Goal: Use online tool/utility: Utilize a website feature to perform a specific function

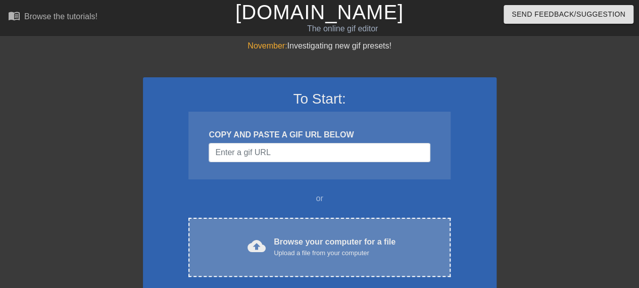
click at [299, 253] on div "Upload a file from your computer" at bounding box center [335, 253] width 122 height 10
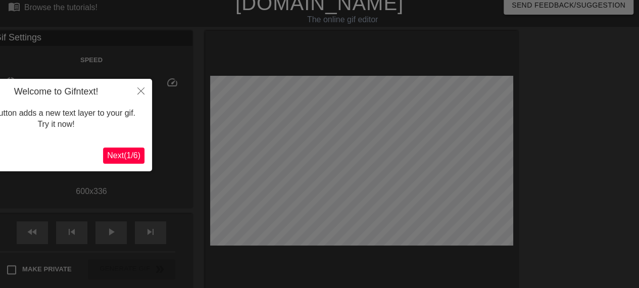
scroll to position [25, 0]
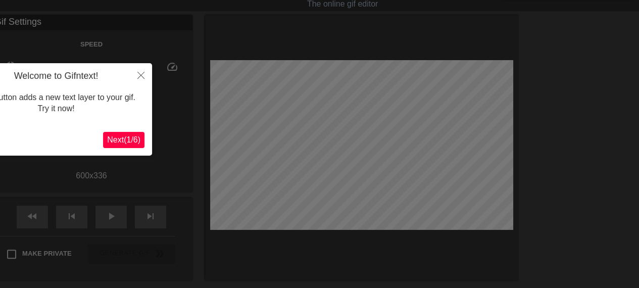
click at [130, 140] on span "Next ( 1 / 6 )" at bounding box center [123, 139] width 33 height 9
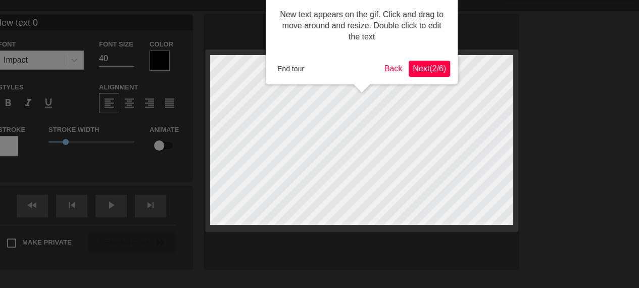
scroll to position [0, 0]
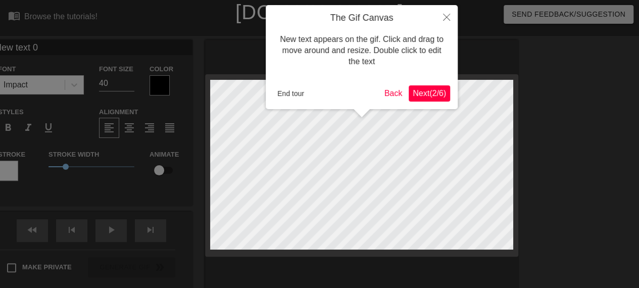
click at [425, 89] on span "Next ( 2 / 6 )" at bounding box center [429, 93] width 33 height 9
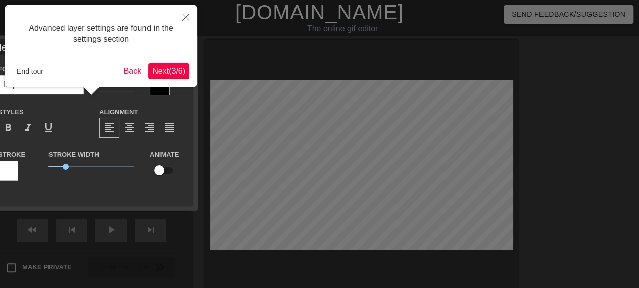
scroll to position [25, 0]
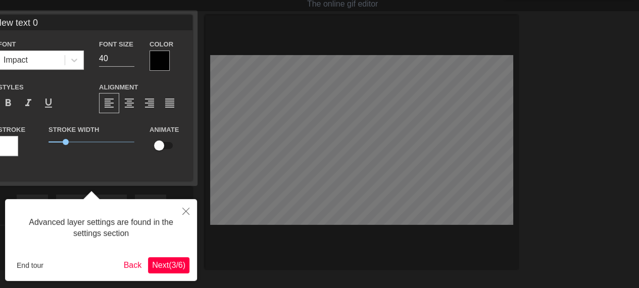
click at [170, 264] on span "Next ( 3 / 6 )" at bounding box center [168, 265] width 33 height 9
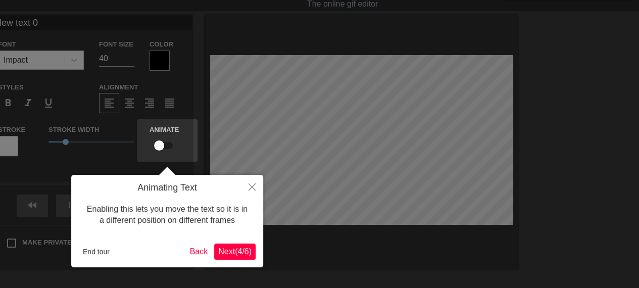
scroll to position [0, 0]
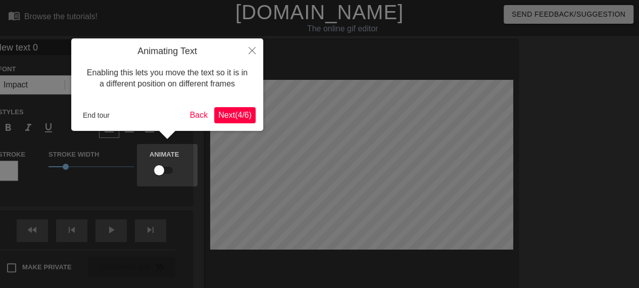
click at [238, 117] on span "Next ( 4 / 6 )" at bounding box center [234, 115] width 33 height 9
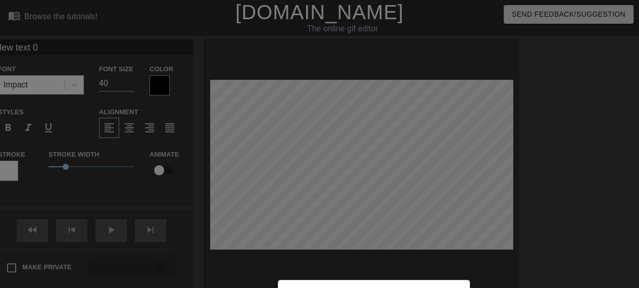
scroll to position [124, 0]
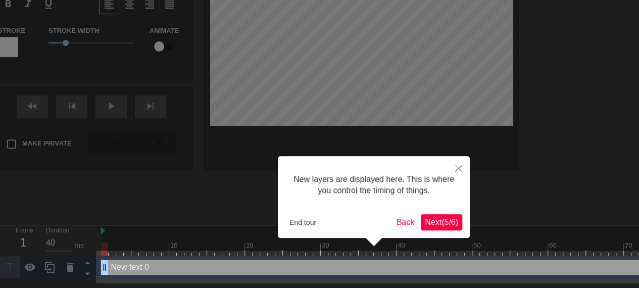
click at [449, 224] on span "Next ( 5 / 6 )" at bounding box center [441, 222] width 33 height 9
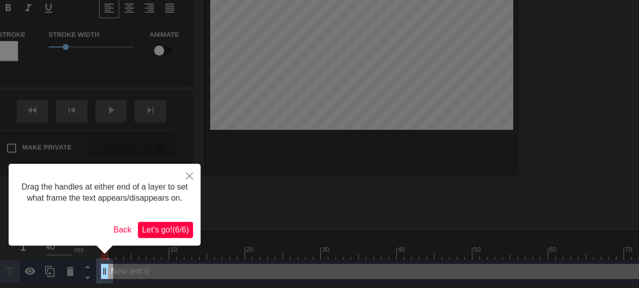
scroll to position [119, 0]
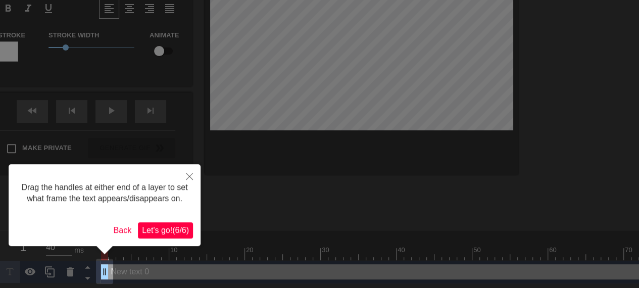
click at [163, 227] on span "Let's go! ( 6 / 6 )" at bounding box center [165, 230] width 47 height 9
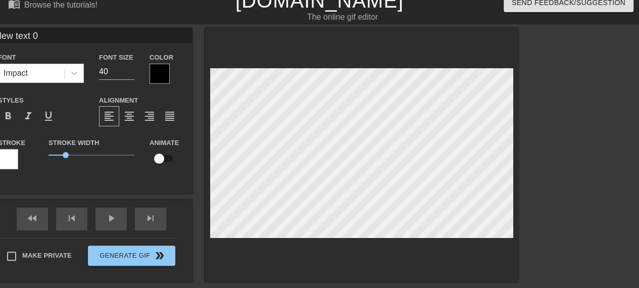
scroll to position [2, 2]
type input "New 0"
type textarea "New 0"
type input "New 0"
type textarea "New 0"
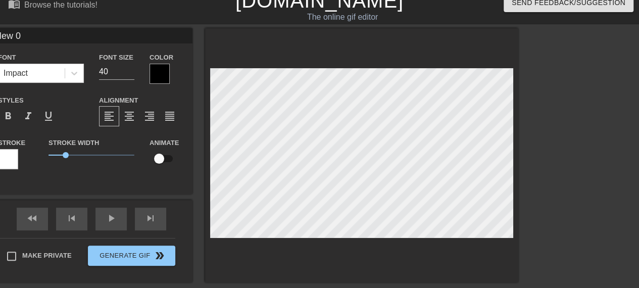
type input "New0"
type textarea "New0"
type input "New"
type textarea "New"
type input "Ne"
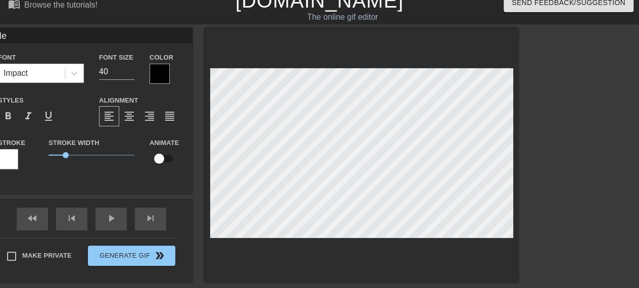
type textarea "Ne"
type input "N"
type textarea "N"
type input "H"
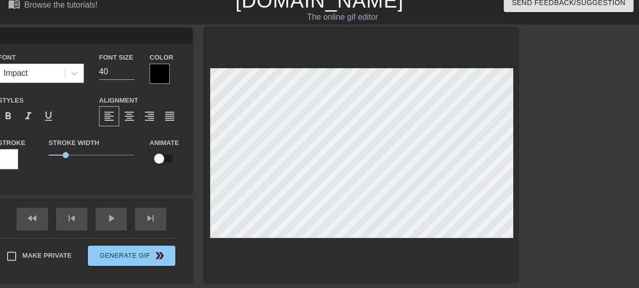
type textarea "H"
type input "Ho"
type textarea "Ho"
type input "Hom"
type textarea "Hom"
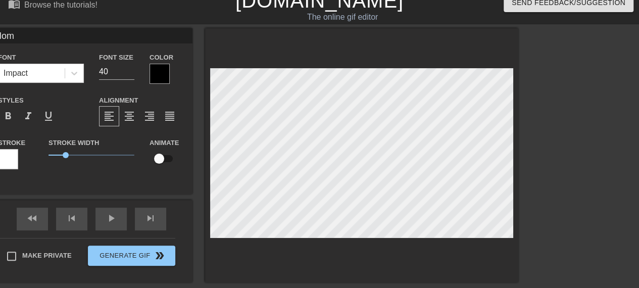
type input "Home"
type textarea "Home"
type input "Homeo"
type textarea "Homeo"
type input "Homeos"
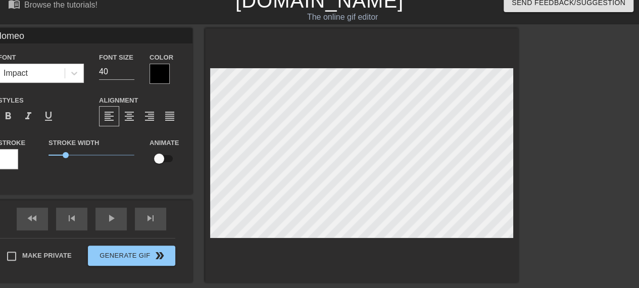
type textarea "Homeos"
type input "Homeost"
type textarea "Homeost"
type input "Homeosta"
type textarea "Homeosta"
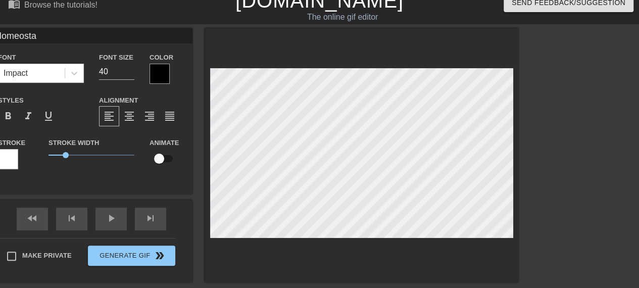
type input "Homeostat"
type textarea "Homeostat"
type input "Homeosta"
type textarea "Homeosta"
type input "Homeostas"
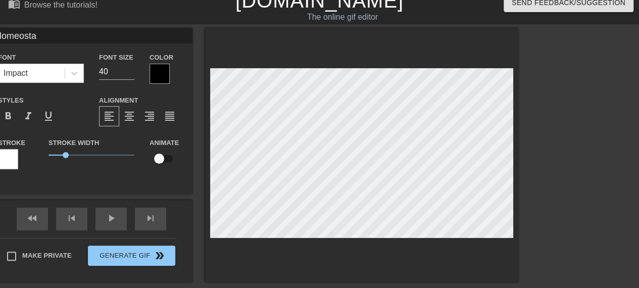
type textarea "Homeostas"
type input "Homeostasi"
type textarea "Homeostasi"
type input "Homeostasis"
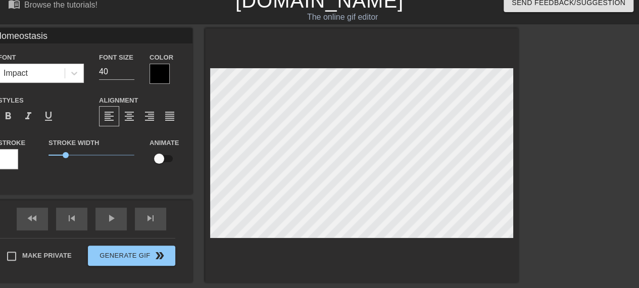
type textarea "Homeostasis"
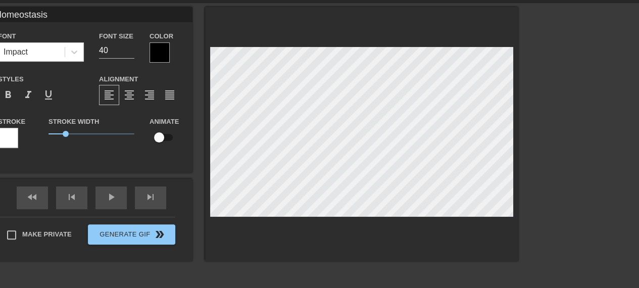
scroll to position [32, 0]
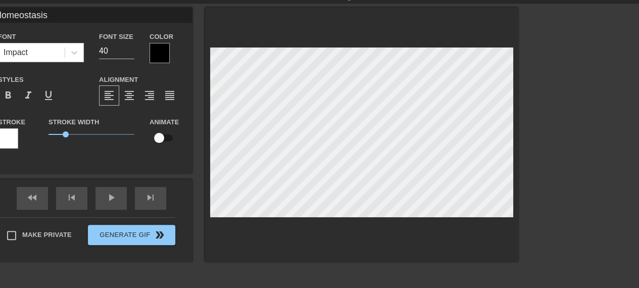
click at [165, 135] on input "checkbox" at bounding box center [159, 137] width 58 height 19
checkbox input "true"
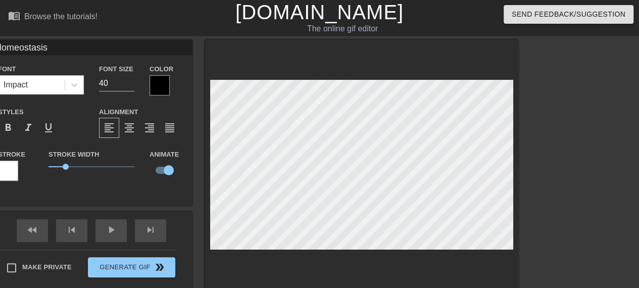
scroll to position [5, 0]
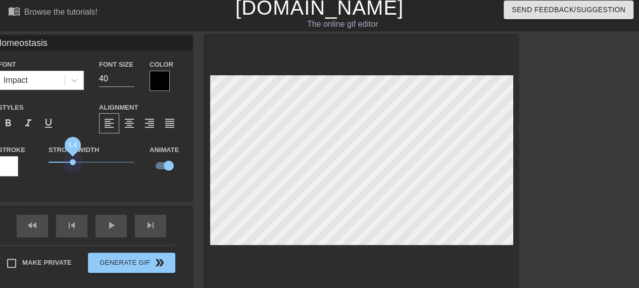
drag, startPoint x: 65, startPoint y: 162, endPoint x: 73, endPoint y: 160, distance: 8.0
click at [73, 160] on span "1.4" at bounding box center [92, 162] width 86 height 12
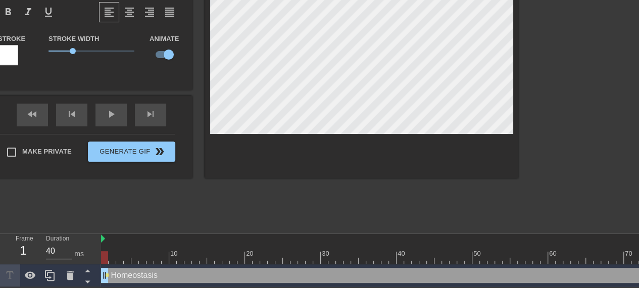
scroll to position [116, 0]
click at [112, 239] on div at bounding box center [555, 239] width 909 height 10
click at [121, 272] on div "Homeostasis drag_handle drag_handle" at bounding box center [555, 275] width 909 height 15
click at [127, 256] on div at bounding box center [555, 257] width 909 height 13
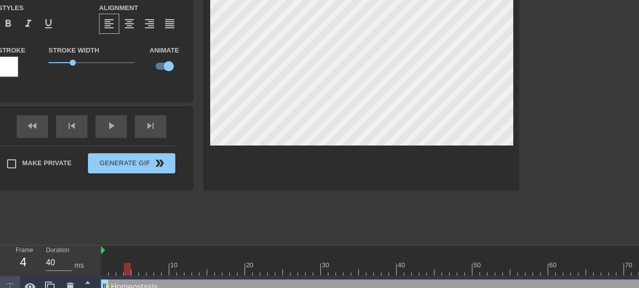
click at [183, 265] on div at bounding box center [555, 269] width 909 height 13
click at [198, 268] on div at bounding box center [555, 269] width 909 height 13
click at [178, 269] on div at bounding box center [555, 269] width 909 height 13
click at [169, 269] on div at bounding box center [555, 269] width 909 height 13
click at [158, 268] on div at bounding box center [555, 269] width 909 height 13
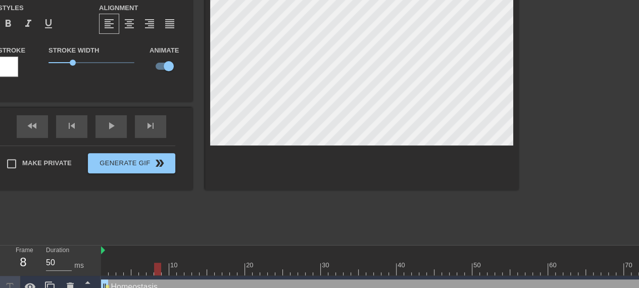
click at [169, 268] on div at bounding box center [555, 269] width 909 height 13
click at [181, 270] on div at bounding box center [555, 269] width 909 height 13
click at [182, 270] on div at bounding box center [180, 269] width 7 height 13
click at [188, 269] on div at bounding box center [555, 269] width 909 height 13
drag, startPoint x: 188, startPoint y: 269, endPoint x: 198, endPoint y: 268, distance: 9.7
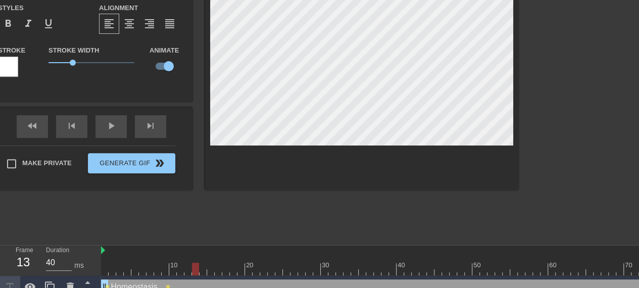
click at [198, 268] on div at bounding box center [195, 269] width 7 height 13
drag, startPoint x: 195, startPoint y: 269, endPoint x: 227, endPoint y: 267, distance: 31.9
click at [227, 267] on div at bounding box center [225, 269] width 7 height 13
drag, startPoint x: 224, startPoint y: 270, endPoint x: 243, endPoint y: 268, distance: 18.8
click at [243, 268] on div at bounding box center [555, 269] width 909 height 13
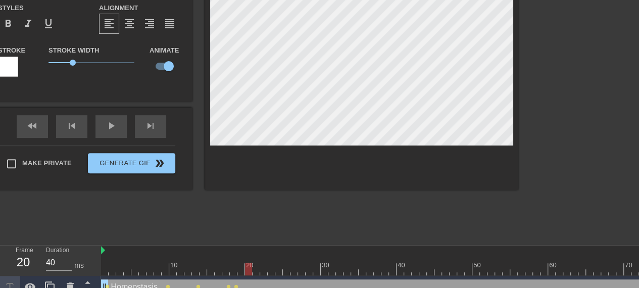
drag, startPoint x: 233, startPoint y: 269, endPoint x: 251, endPoint y: 268, distance: 17.7
click at [251, 268] on div at bounding box center [248, 269] width 7 height 13
drag, startPoint x: 247, startPoint y: 269, endPoint x: 268, endPoint y: 267, distance: 21.3
click at [268, 267] on div at bounding box center [271, 269] width 7 height 13
drag, startPoint x: 270, startPoint y: 270, endPoint x: 288, endPoint y: 269, distance: 18.3
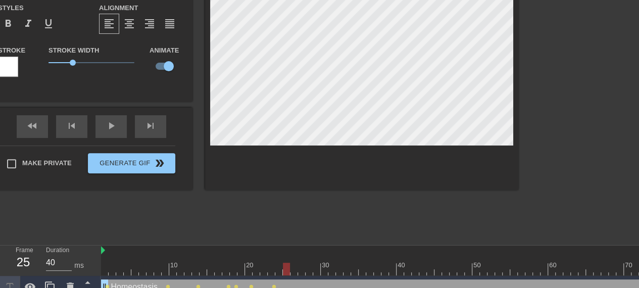
click at [288, 269] on div at bounding box center [286, 269] width 7 height 13
drag, startPoint x: 288, startPoint y: 269, endPoint x: 341, endPoint y: 265, distance: 53.2
click at [341, 265] on div at bounding box center [339, 269] width 7 height 13
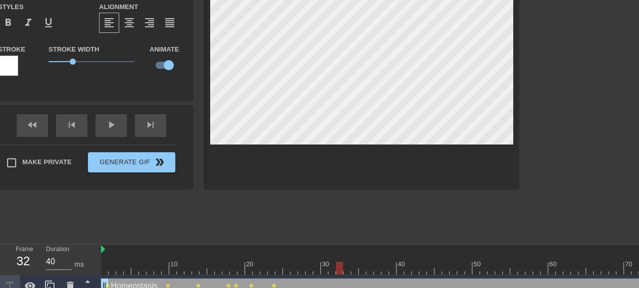
scroll to position [105, 0]
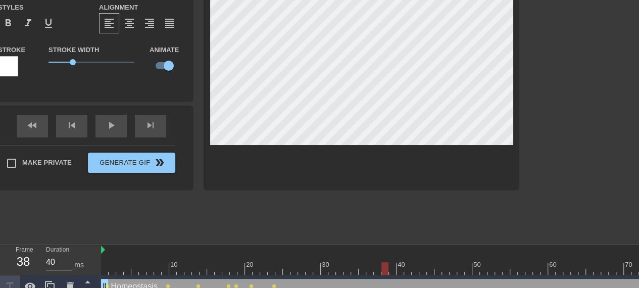
drag, startPoint x: 338, startPoint y: 266, endPoint x: 384, endPoint y: 266, distance: 45.5
click at [384, 266] on div at bounding box center [384, 268] width 7 height 13
drag, startPoint x: 385, startPoint y: 268, endPoint x: 406, endPoint y: 268, distance: 21.2
click at [404, 268] on div at bounding box center [400, 268] width 7 height 13
drag, startPoint x: 410, startPoint y: 264, endPoint x: 425, endPoint y: 264, distance: 15.2
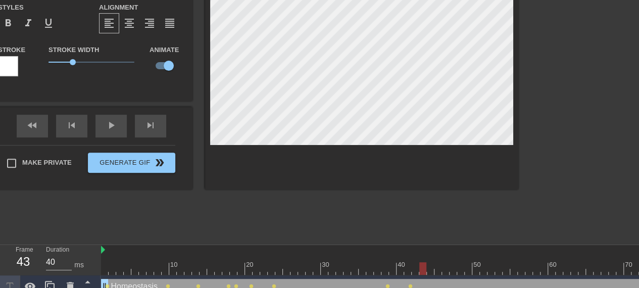
click at [425, 264] on div at bounding box center [422, 268] width 7 height 13
drag, startPoint x: 424, startPoint y: 265, endPoint x: 432, endPoint y: 265, distance: 7.6
click at [432, 265] on div at bounding box center [430, 268] width 7 height 13
drag, startPoint x: 433, startPoint y: 271, endPoint x: 450, endPoint y: 270, distance: 16.7
click at [450, 270] on div at bounding box center [453, 268] width 7 height 13
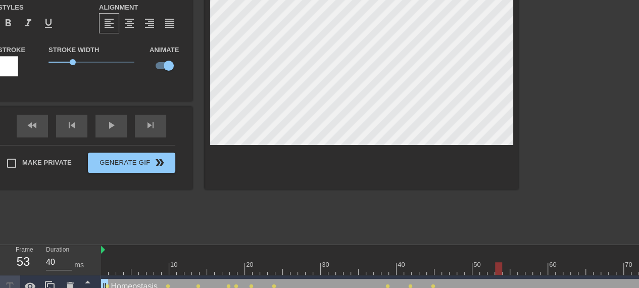
drag, startPoint x: 450, startPoint y: 270, endPoint x: 498, endPoint y: 265, distance: 48.8
click at [498, 265] on div at bounding box center [498, 268] width 7 height 13
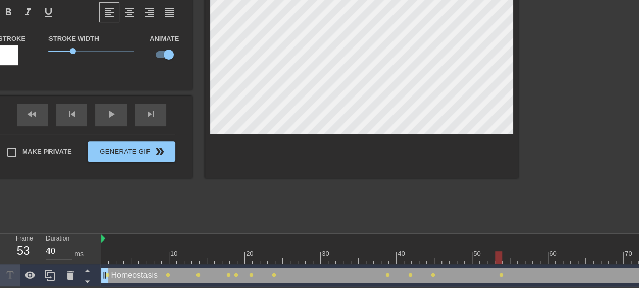
scroll to position [116, 0]
drag, startPoint x: 498, startPoint y: 257, endPoint x: 535, endPoint y: 255, distance: 36.4
click at [535, 255] on div at bounding box center [536, 257] width 7 height 13
drag, startPoint x: 539, startPoint y: 258, endPoint x: 624, endPoint y: 251, distance: 85.1
click at [624, 251] on div at bounding box center [627, 257] width 7 height 13
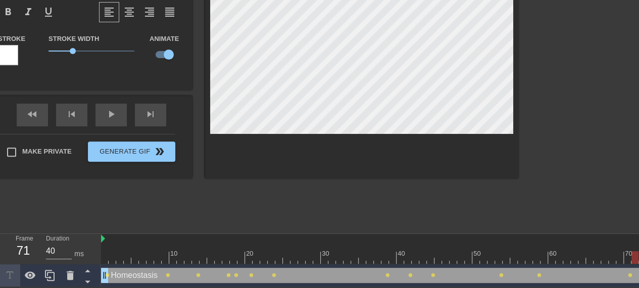
drag, startPoint x: 628, startPoint y: 257, endPoint x: 640, endPoint y: 256, distance: 12.2
click at [639, 256] on html "menu_book Browse the tutorials! Gifntext.com The online gif editor Send Feedbac…" at bounding box center [319, 85] width 639 height 403
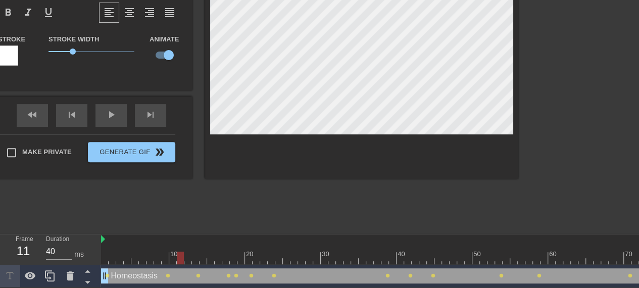
click at [180, 253] on div at bounding box center [555, 258] width 909 height 13
type input "40"
drag, startPoint x: 179, startPoint y: 254, endPoint x: 89, endPoint y: 248, distance: 90.1
click at [89, 248] on div "Frame 1 Duration 40 ms 10 20 30 40 50 60 70 80 90 100 110 120 Homeostasis drag_…" at bounding box center [319, 260] width 639 height 53
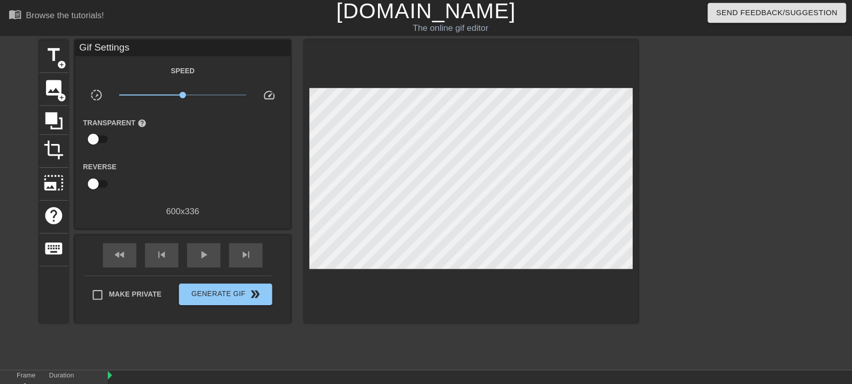
scroll to position [3, 0]
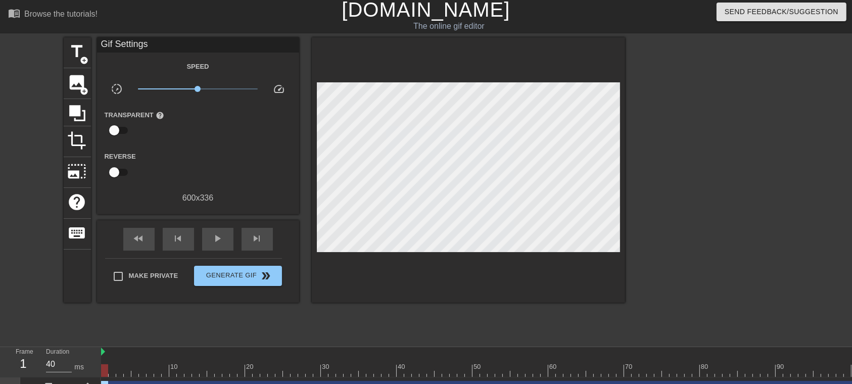
drag, startPoint x: 465, startPoint y: 2, endPoint x: 551, endPoint y: 31, distance: 91.2
click at [551, 31] on div "The online gif editor" at bounding box center [449, 26] width 320 height 12
click at [85, 59] on span "add_circle" at bounding box center [84, 60] width 9 height 9
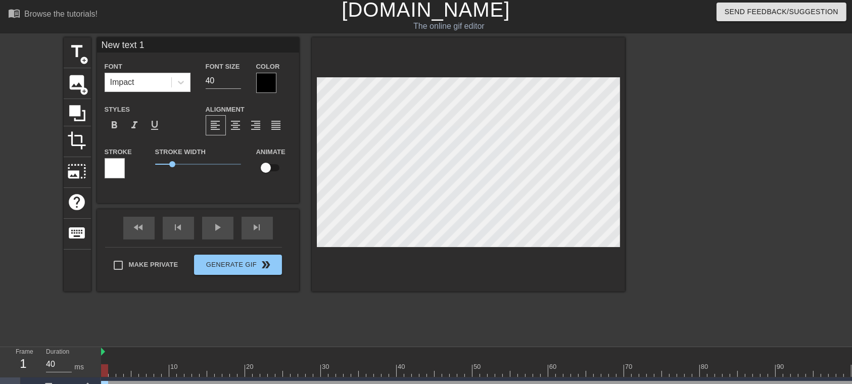
type input "New 1"
type textarea "New 1"
type input "New 1"
type textarea "New 1"
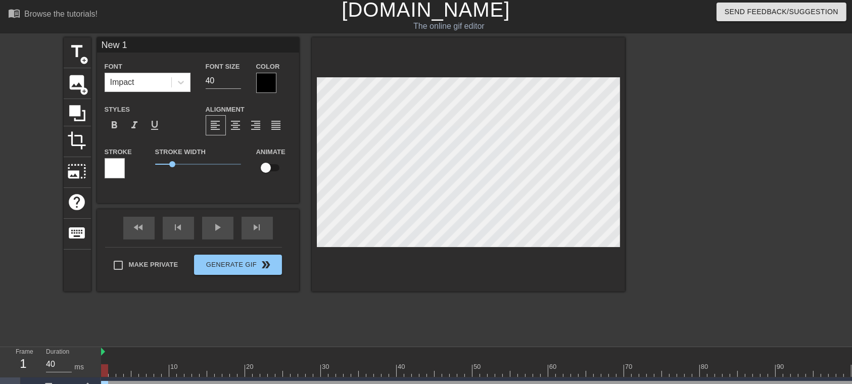
type input "New"
type textarea "New"
type input "New"
type textarea "New"
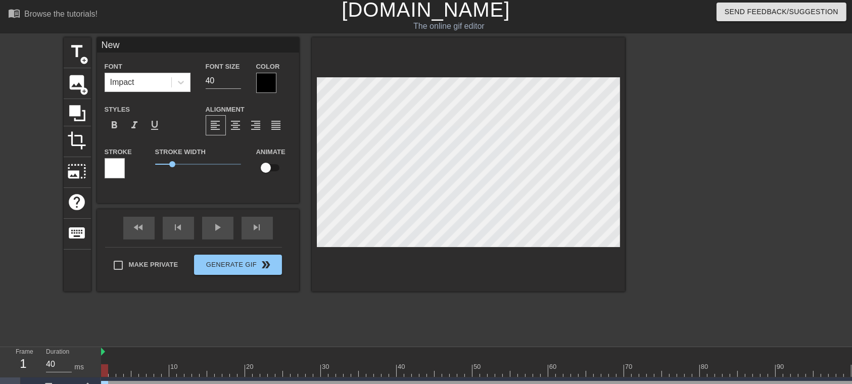
type input "Ne"
type textarea "Ne"
type input "N"
type textarea "N"
type input "V"
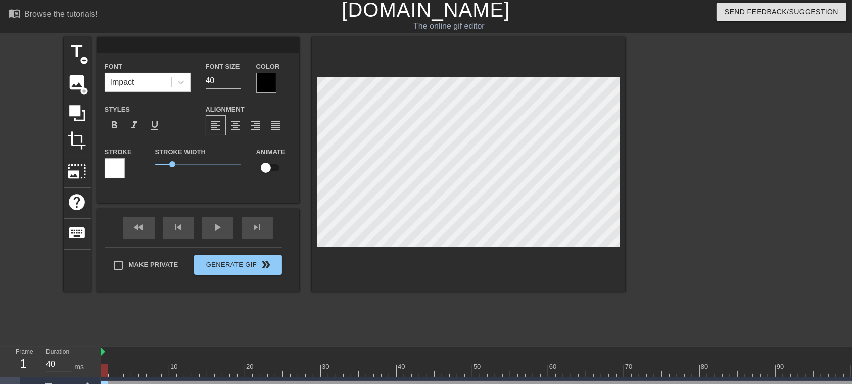
type textarea "V"
type input "Vr"
type textarea "Vr"
type input "Vri"
type textarea "Vri"
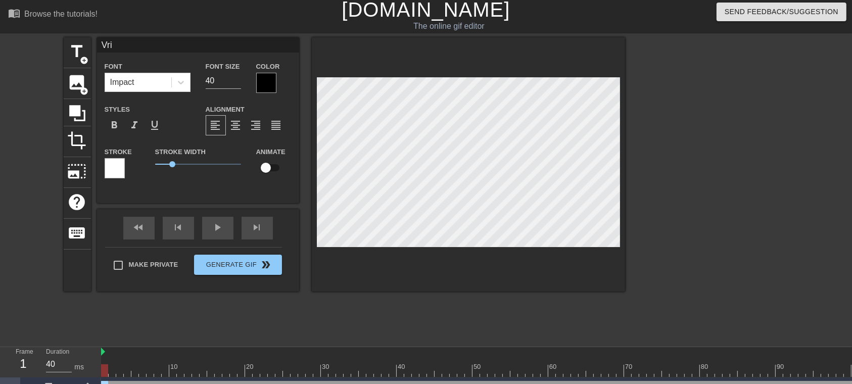
type input "Vris"
type textarea "Vris"
type input "Vrisu"
type textarea "Vrisu"
type input "Vrisus"
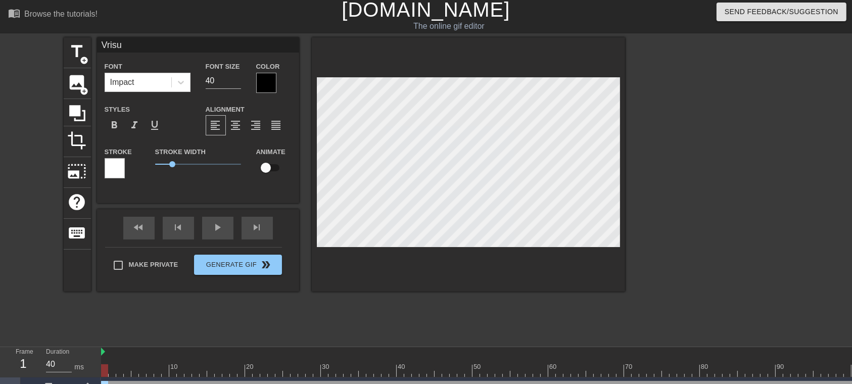
type textarea "Vrisus"
type input "Vrisu"
type textarea "Vrisu"
type input "Vris"
type textarea "Vris"
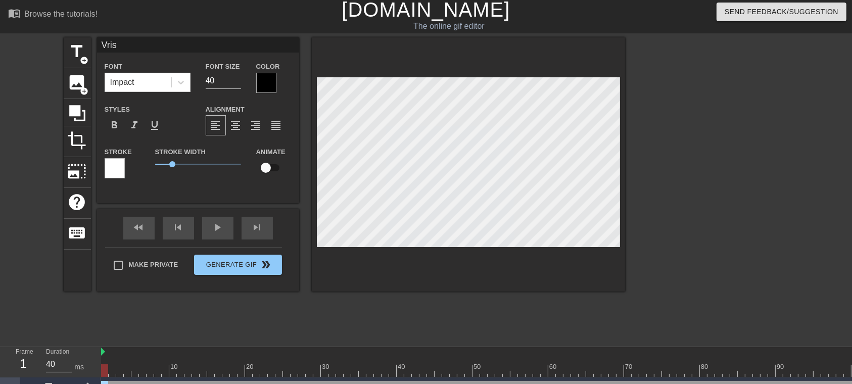
type input "Vri"
type textarea "Vri"
type input "Vr"
type textarea "Vr"
type input "V"
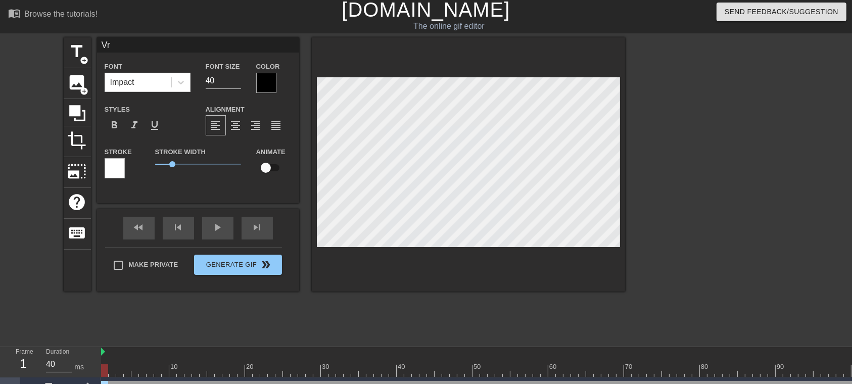
type textarea "V"
type input "Vi"
type textarea "Vi"
type input "Vir"
type textarea "Vir"
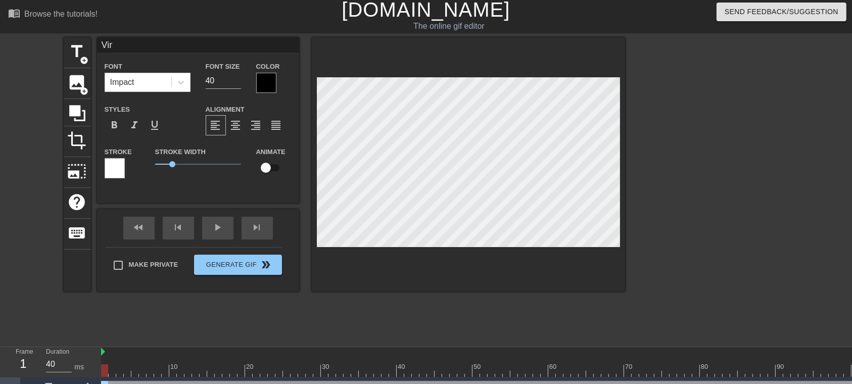
type input "Viru"
type textarea "Viru"
type input "Virus"
paste textarea "🦠 Microbe Emoji | Meaning, Copy And Paste"
type textarea "Virus🦠 Microbe Emoji | Meaning, Copy And Paste"
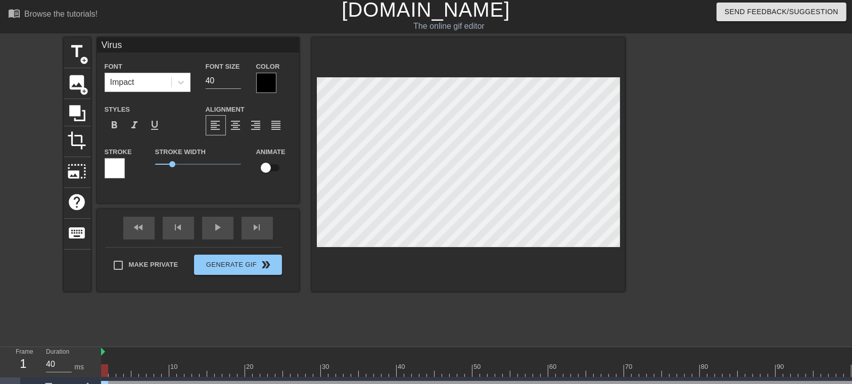
type input "Virus🦠 Microbe Emoji | Meaning, Copy And Paste"
type textarea "Virus🦠 Microbe Emoji | Meaning, Copy And Paste"
type input "Virus🦠 Microbe Emoji | Meaning, Copy And Past"
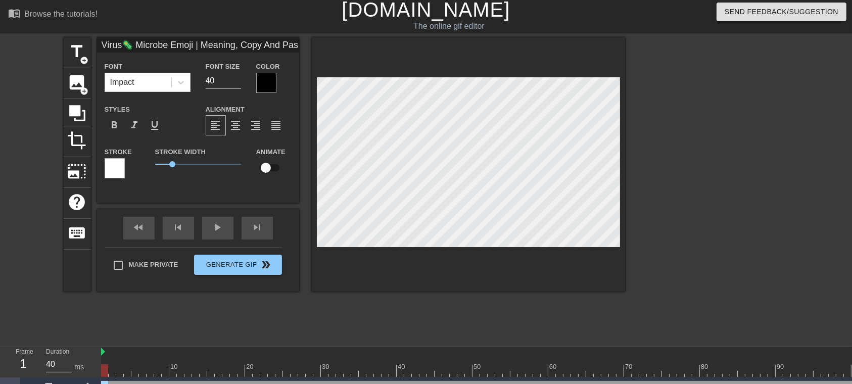
type textarea "Virus🦠 Microbe Emoji | Meaning, Copy And Past"
type input "Virus🦠 Microbe Emoji | Meaning, Copy And Pas"
type textarea "Virus🦠 Microbe Emoji | Meaning, Copy And Pas"
type input "Virus🦠 Microbe Emoji | Meaning, Copy And Pa"
type textarea "Virus🦠 Microbe Emoji | Meaning, Copy And Pa"
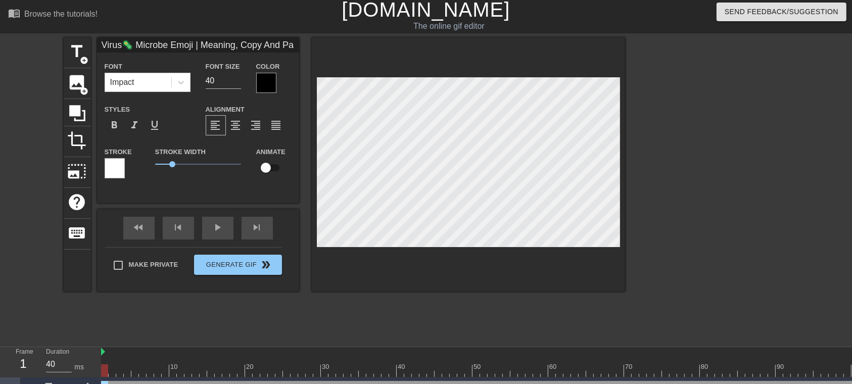
type input "Virus🦠 Microbe Emoji | Meaning, Copy And P"
type textarea "Virus🦠 Microbe Emoji | Meaning, Copy And P"
type input "Virus🦠 Microbe Emoji | Meaning, Copy And"
type textarea "Virus🦠 Microbe Emoji | Meaning, Copy And"
type input "Virus🦠 Microbe Emoji | Meaning, Copy And"
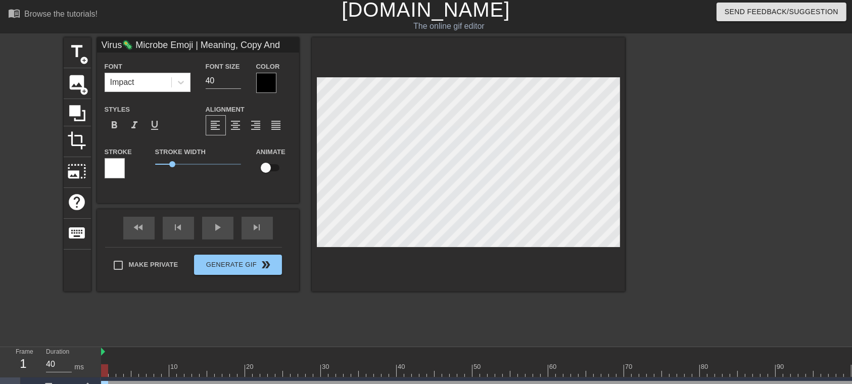
type textarea "Virus🦠 Microbe Emoji | Meaning, Copy And"
type input "Virus🦠 Microbe Emoji | Meaning, Copy An"
type textarea "Virus🦠 Microbe Emoji | Meaning, Copy An"
type input "Virus🦠 Microbe Emoji | Meaning, Copy A"
type textarea "Virus🦠 Microbe Emoji | Meaning, Copy A"
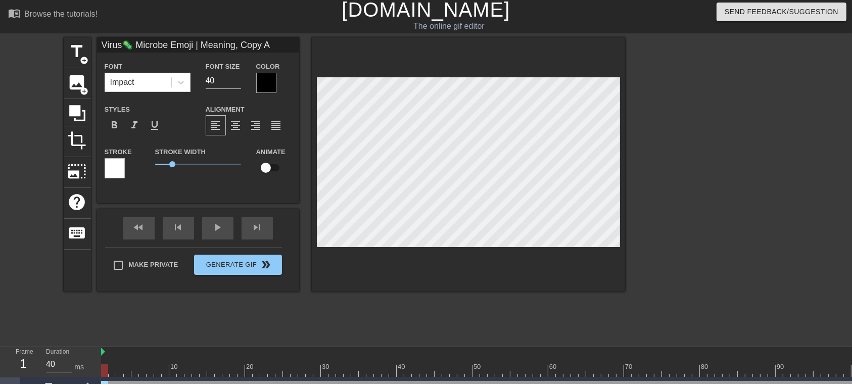
type input "Virus🦠 Microbe Emoji | Meaning, Copy"
type textarea "Virus🦠 Microbe Emoji | Meaning, Copy"
type input "Virus🦠 Microbe Emoji | Meaning, Copy"
type textarea "Virus🦠 Microbe Emoji | Meaning, Copy"
type input "Virus🦠 Microbe Emoji | Meaning, Cop"
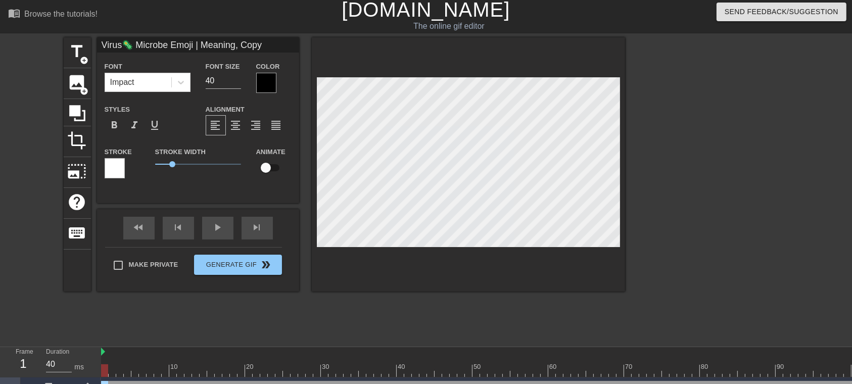
type textarea "Virus🦠 Microbe Emoji | Meaning, Cop"
type input "Virus🦠 Microbe Emoji | Meaning, Co"
type textarea "Virus🦠 Microbe Emoji | Meaning, Co"
type input "Virus🦠 Microbe Emoji | Meaning, C"
type textarea "Virus🦠 Microbe Emoji | Meaning, C"
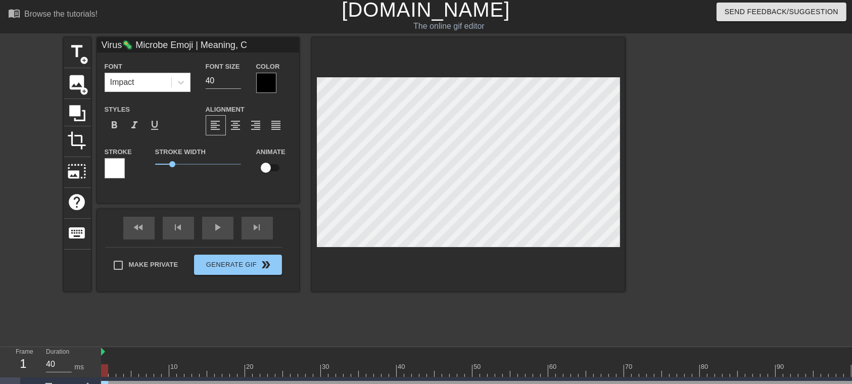
type input "Virus🦠 Microbe Emoji | Meaning,"
type textarea "Virus🦠 Microbe Emoji | Meaning,"
type input "Virus🦠 Microbe Emoji | Meaning,"
type textarea "Virus🦠 Microbe Emoji | Meaning,"
type input "Virus🦠 Microbe Emoji | Meaning"
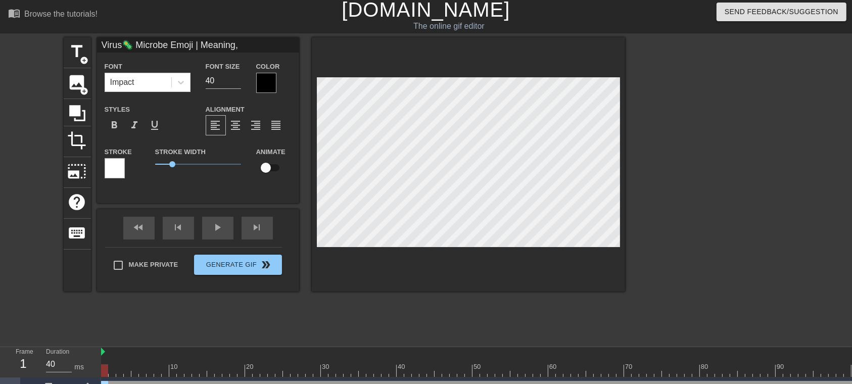
type textarea "Virus🦠 Microbe Emoji | Meaning"
type input "Virus🦠 Microbe Emoji | Meanin"
type textarea "Virus🦠 Microbe Emoji | Meanin"
type input "Virus🦠 Microbe Emoji | Meani"
type textarea "Virus🦠 Microbe Emoji | Meani"
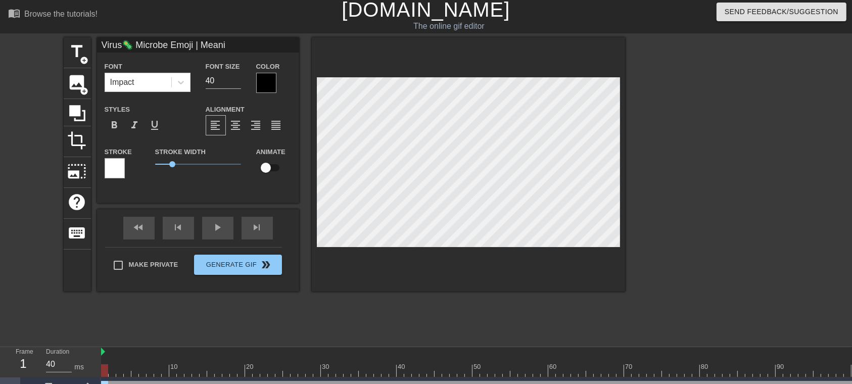
type input "Virus🦠 Microbe Emoji | Mean"
type textarea "Virus🦠 Microbe Emoji | Mea"
type input "Virus🦠 Microbe Emoji | Me"
type textarea "Virus🦠 Microbe Emoji | Me"
type input "Virus🦠 Microbe Emoji | M"
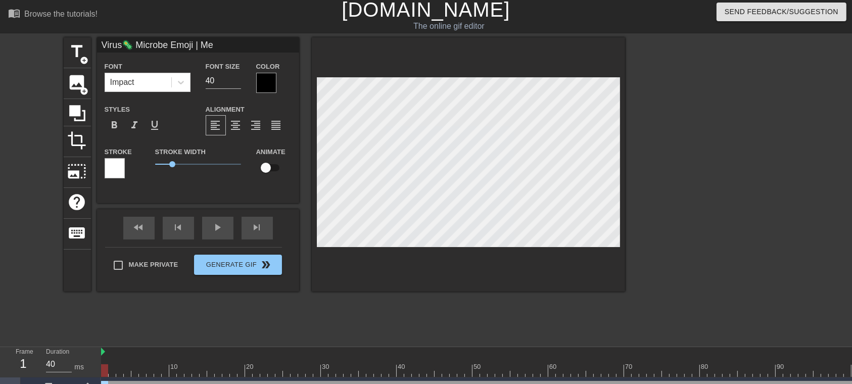
type textarea "Virus🦠 Microbe Emoji | M"
type input "Virus🦠 Microbe Emoji |"
type textarea "Virus🦠 Microbe Emoji |"
type input "Virus🦠 Microbe Emoji |"
type textarea "Virus🦠 Microbe Emoji |"
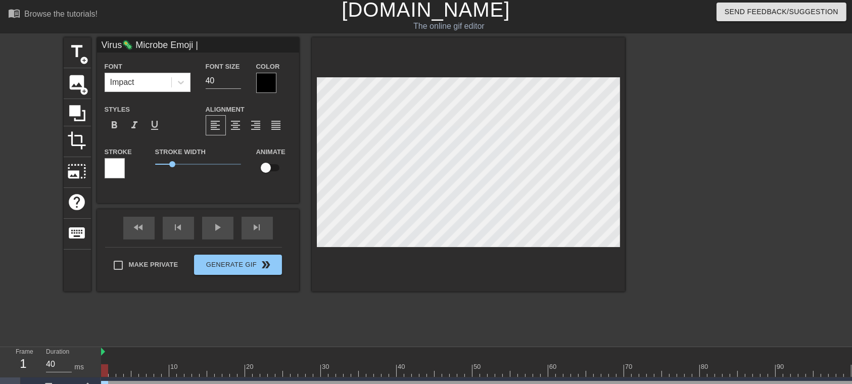
type input "Virus🦠 Microbe Emoji"
type textarea "Virus🦠 Microbe Emoji"
type input "Virus🦠 Microbe Emoji"
type textarea "Virus🦠 Microbe Emoji"
type input "Virus🦠 Microbe Emoj"
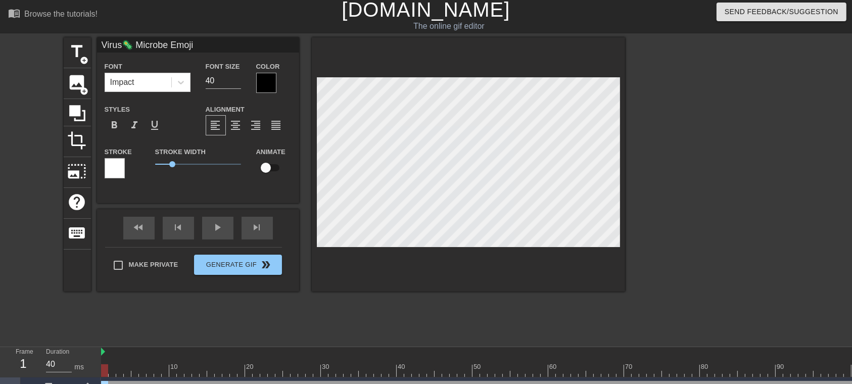
type textarea "Virus🦠 Microbe Emoj"
type input "Virus🦠 Microbe Emo"
type textarea "Virus🦠 Microbe Em"
type input "Virus🦠 Microbe E"
type textarea "Virus🦠 Microbe E"
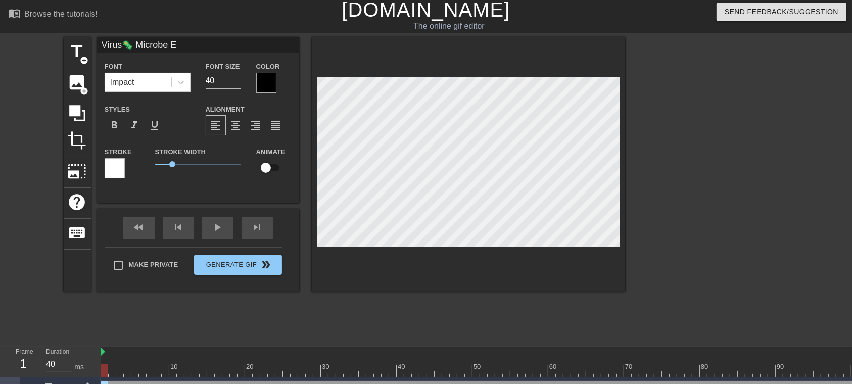
type input "Virus🦠 Microbe"
type textarea "Virus🦠 Microbe"
type input "Virus🦠 Microbe"
type textarea "Virus🦠 Microbe"
type input "Virus🦠 Microb"
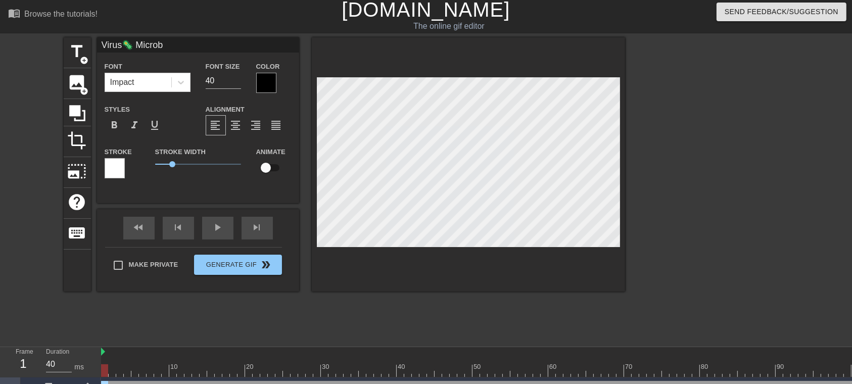
type textarea "Virus🦠 Microb"
type input "Virus🦠 Micro"
type textarea "Virus🦠 Micro"
type input "Virus🦠 Micr"
type textarea "Virus🦠 Micr"
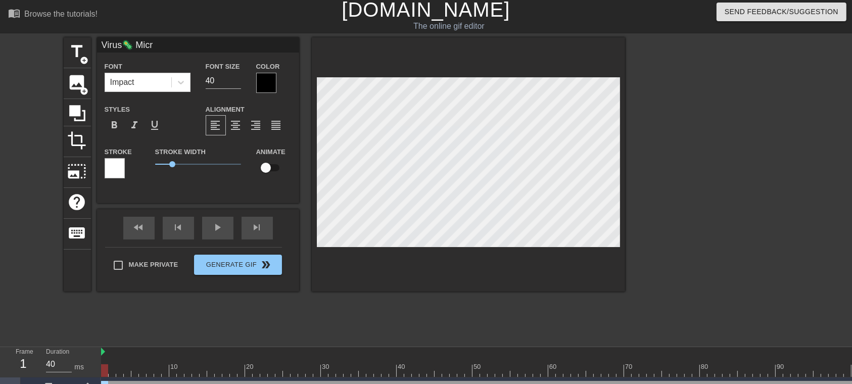
type input "Virus🦠 Mic"
type textarea "Virus🦠 Mic"
type input "Virus🦠 Mi"
type textarea "Virus🦠 Mi"
type input "Virus🦠 M"
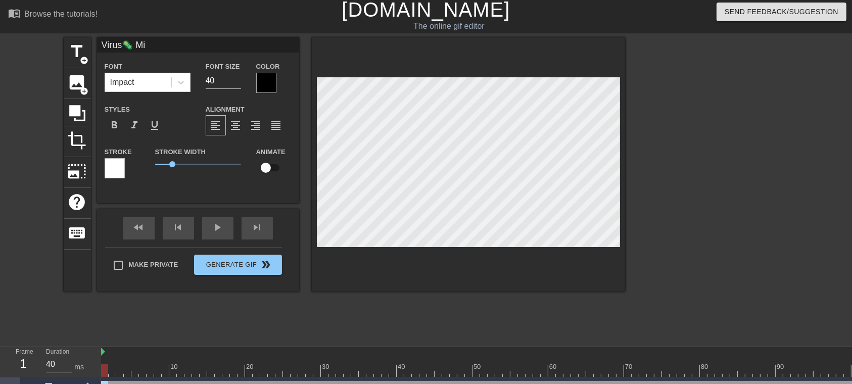
type textarea "Virus🦠 M"
type input "Virus🦠"
type textarea "Virus🦠"
type input "Virus🦠"
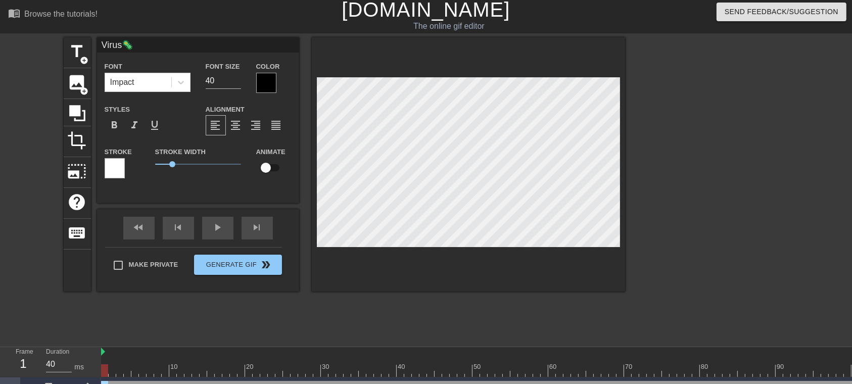
type textarea "Virus🦠"
click at [639, 184] on div at bounding box center [713, 188] width 152 height 303
drag, startPoint x: 103, startPoint y: 368, endPoint x: 236, endPoint y: 375, distance: 134.1
click at [236, 288] on div at bounding box center [233, 370] width 7 height 13
drag, startPoint x: 237, startPoint y: 372, endPoint x: 274, endPoint y: 370, distance: 36.4
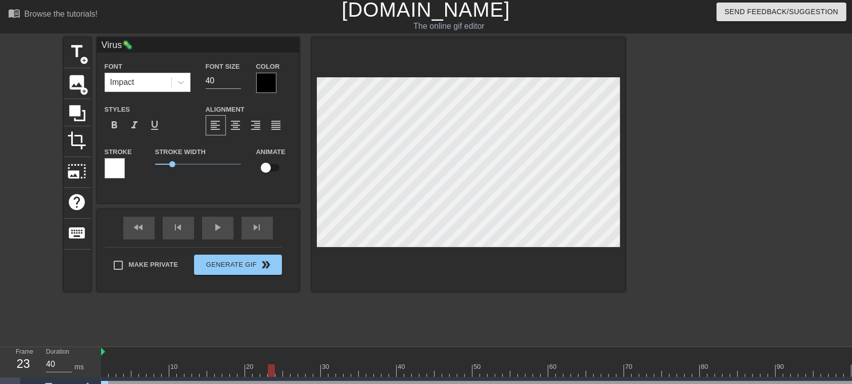
click at [274, 288] on div at bounding box center [555, 370] width 909 height 13
drag, startPoint x: 269, startPoint y: 367, endPoint x: 308, endPoint y: 370, distance: 39.0
click at [308, 288] on div at bounding box center [309, 370] width 7 height 13
drag, startPoint x: 305, startPoint y: 370, endPoint x: 352, endPoint y: 368, distance: 47.5
click at [352, 288] on div at bounding box center [555, 370] width 909 height 13
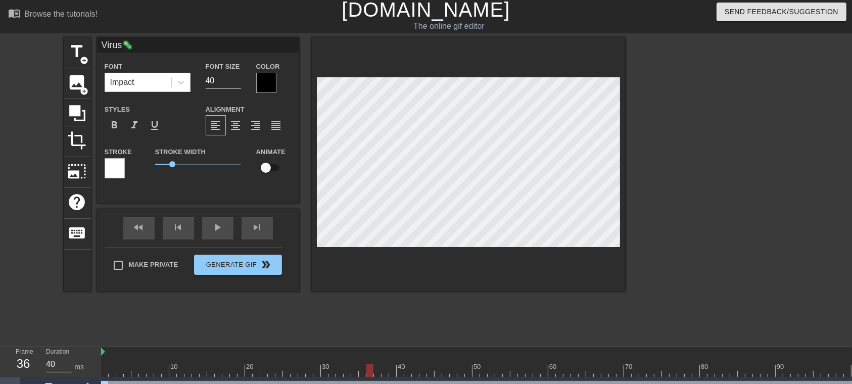
drag, startPoint x: 357, startPoint y: 372, endPoint x: 373, endPoint y: 372, distance: 16.2
click at [373, 288] on div at bounding box center [555, 370] width 909 height 13
drag, startPoint x: 371, startPoint y: 374, endPoint x: 474, endPoint y: 361, distance: 103.3
click at [474, 288] on div "10 20 30 40 50 60 70 80 90 100 110 120" at bounding box center [555, 362] width 909 height 30
drag, startPoint x: 476, startPoint y: 366, endPoint x: 504, endPoint y: 367, distance: 27.8
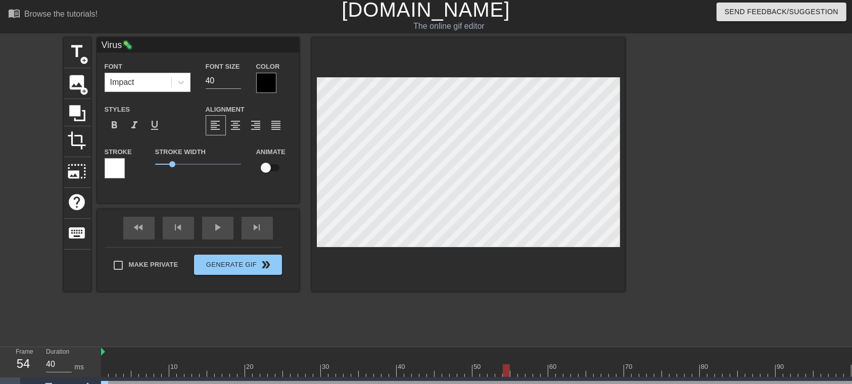
click at [504, 288] on div at bounding box center [506, 370] width 7 height 13
drag, startPoint x: 506, startPoint y: 367, endPoint x: 540, endPoint y: 367, distance: 34.4
click at [540, 288] on div at bounding box center [555, 370] width 909 height 13
drag, startPoint x: 538, startPoint y: 371, endPoint x: 623, endPoint y: 374, distance: 85.4
click at [623, 288] on div at bounding box center [619, 370] width 7 height 13
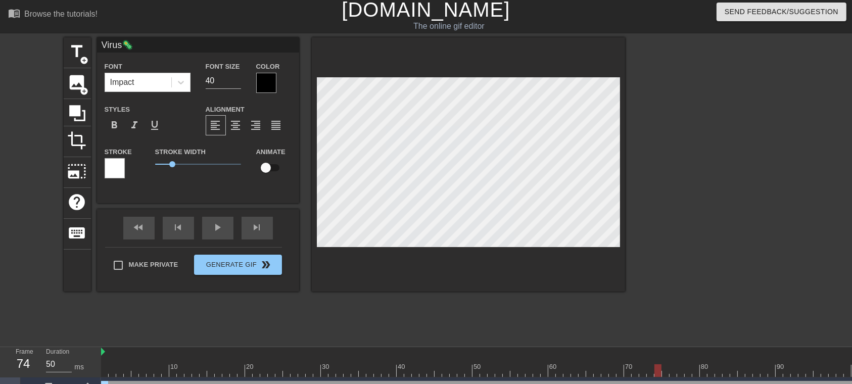
drag, startPoint x: 619, startPoint y: 371, endPoint x: 658, endPoint y: 368, distance: 39.0
click at [639, 288] on div at bounding box center [657, 370] width 7 height 13
drag, startPoint x: 655, startPoint y: 369, endPoint x: 759, endPoint y: 368, distance: 103.6
click at [639, 288] on div at bounding box center [756, 370] width 7 height 13
drag, startPoint x: 759, startPoint y: 368, endPoint x: 783, endPoint y: 368, distance: 23.7
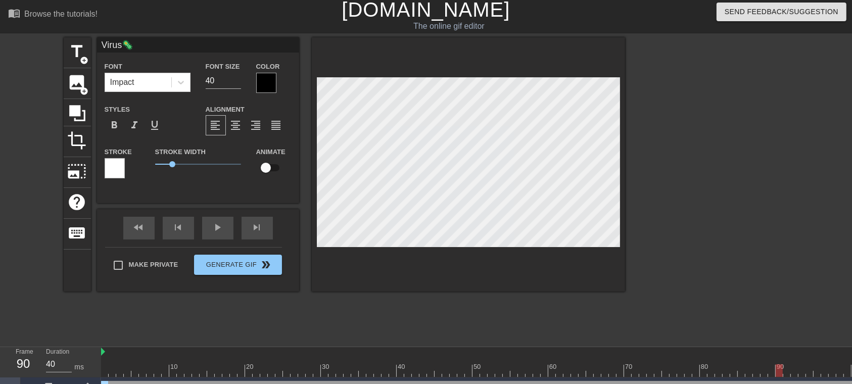
click at [639, 288] on div at bounding box center [555, 370] width 909 height 13
type input "50"
drag, startPoint x: 779, startPoint y: 368, endPoint x: 660, endPoint y: 350, distance: 119.5
click at [639, 288] on div "10 20 30 40 50 60 70 80 90 100 110 120" at bounding box center [555, 362] width 909 height 30
type input "Homeostasis"
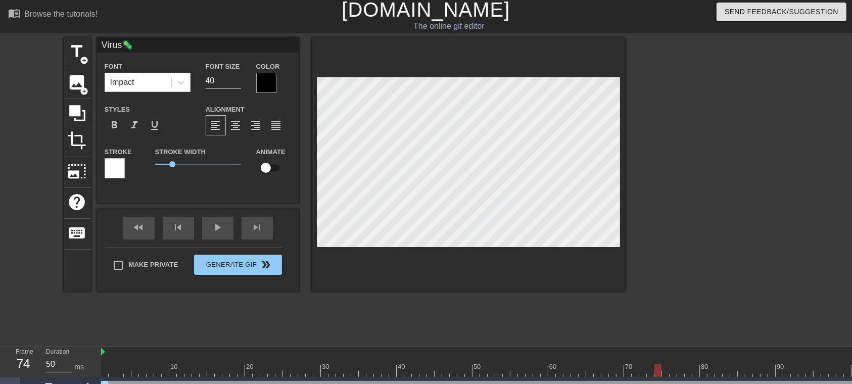
checkbox input "true"
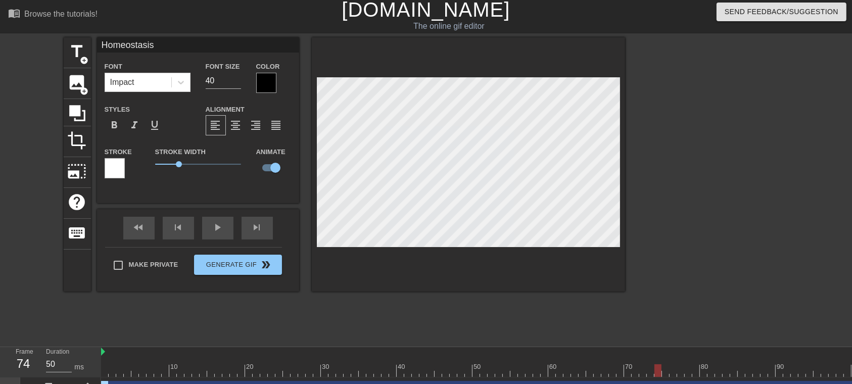
type input "Virus🦠"
checkbox input "false"
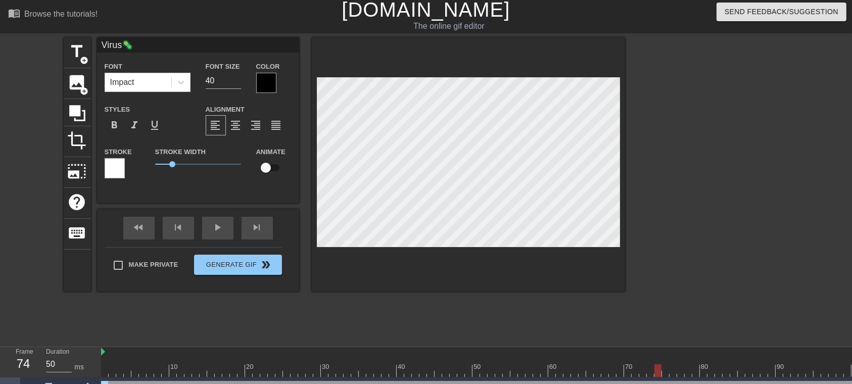
type input "40"
drag, startPoint x: 660, startPoint y: 366, endPoint x: 681, endPoint y: 368, distance: 21.3
click at [639, 288] on div at bounding box center [680, 370] width 7 height 13
type input "Homeostasis"
checkbox input "true"
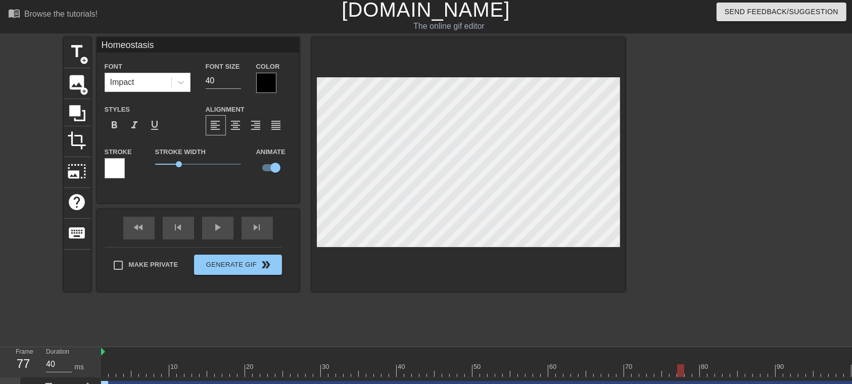
type input "Virus🦠"
checkbox input "false"
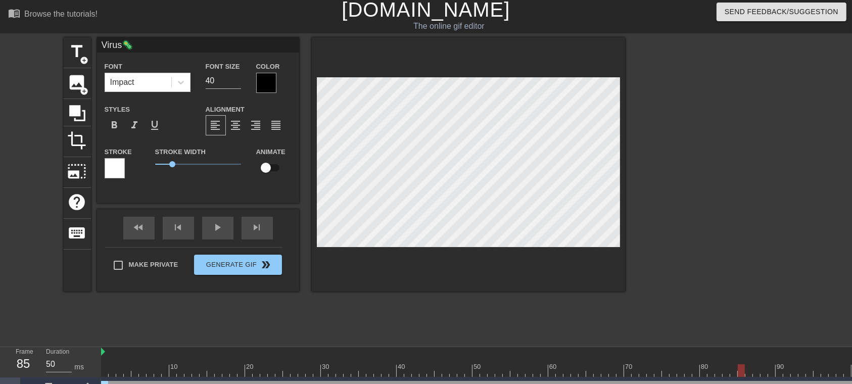
type input "40"
drag, startPoint x: 679, startPoint y: 371, endPoint x: 746, endPoint y: 362, distance: 67.8
click at [639, 288] on div "10 20 30 40 50 60 70 80 90 100 110 120" at bounding box center [555, 362] width 909 height 30
type input "Homeostasis"
checkbox input "true"
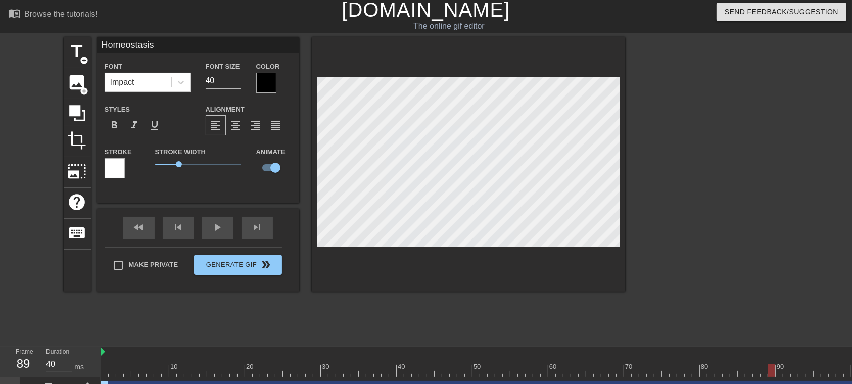
drag, startPoint x: 752, startPoint y: 371, endPoint x: 768, endPoint y: 372, distance: 16.2
click at [639, 288] on div at bounding box center [771, 370] width 7 height 13
type input "Virus🦠"
checkbox input "false"
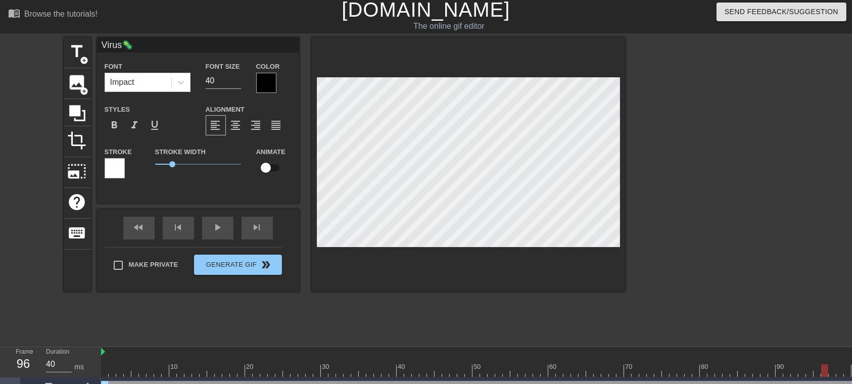
drag, startPoint x: 773, startPoint y: 370, endPoint x: 816, endPoint y: 368, distance: 43.0
click at [639, 288] on div at bounding box center [824, 370] width 7 height 13
drag, startPoint x: 817, startPoint y: 370, endPoint x: 861, endPoint y: 376, distance: 44.9
click at [639, 288] on html "menu_book Browse the tutorials! Gifntext.com The online gif editor Send Feedbac…" at bounding box center [426, 209] width 852 height 425
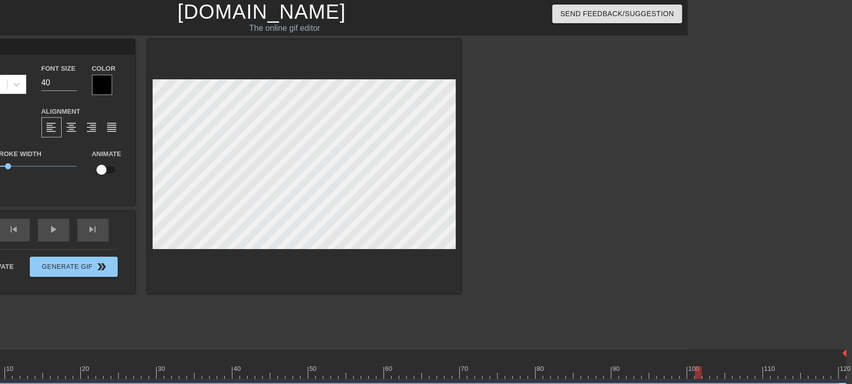
scroll to position [0, 164]
drag, startPoint x: 697, startPoint y: 374, endPoint x: 724, endPoint y: 370, distance: 27.5
click at [639, 288] on div at bounding box center [391, 373] width 909 height 13
drag, startPoint x: 718, startPoint y: 374, endPoint x: 763, endPoint y: 373, distance: 45.5
click at [639, 288] on div at bounding box center [758, 373] width 7 height 13
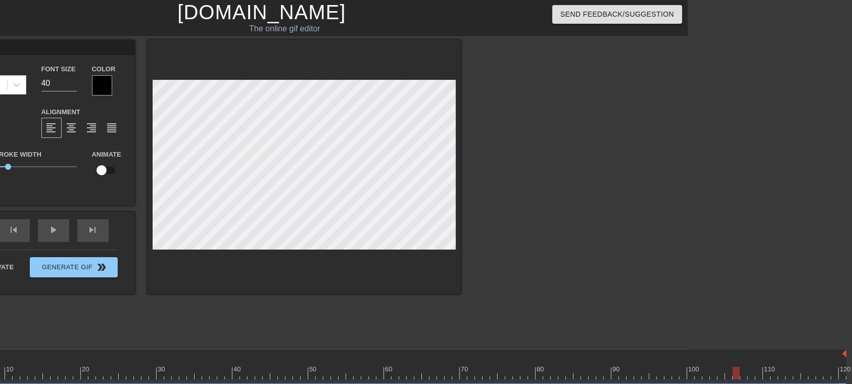
drag, startPoint x: 766, startPoint y: 369, endPoint x: 737, endPoint y: 367, distance: 29.4
click at [639, 288] on div at bounding box center [736, 373] width 7 height 13
type input "40"
drag, startPoint x: 737, startPoint y: 368, endPoint x: 749, endPoint y: 370, distance: 12.3
click at [639, 288] on div at bounding box center [751, 373] width 7 height 13
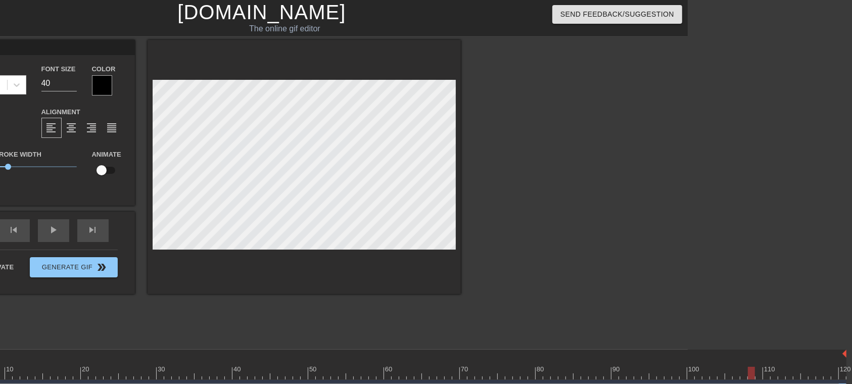
type input "Homeostasis"
checkbox input "true"
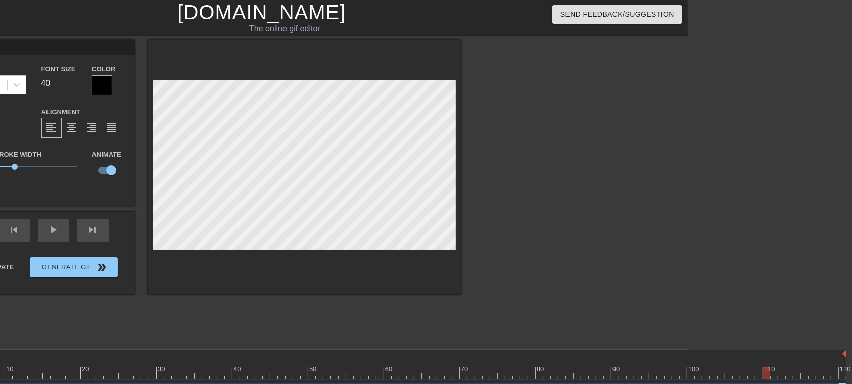
drag, startPoint x: 753, startPoint y: 375, endPoint x: 772, endPoint y: 375, distance: 18.7
click at [639, 288] on div at bounding box center [766, 373] width 7 height 13
drag, startPoint x: 771, startPoint y: 369, endPoint x: 835, endPoint y: 380, distance: 65.5
click at [639, 288] on div "10 20 30 40 50 60 70 80 90 100 110 120 Virus🦠 drag_handle drag_handle Homeostas…" at bounding box center [312, 388] width 751 height 76
type input "40"
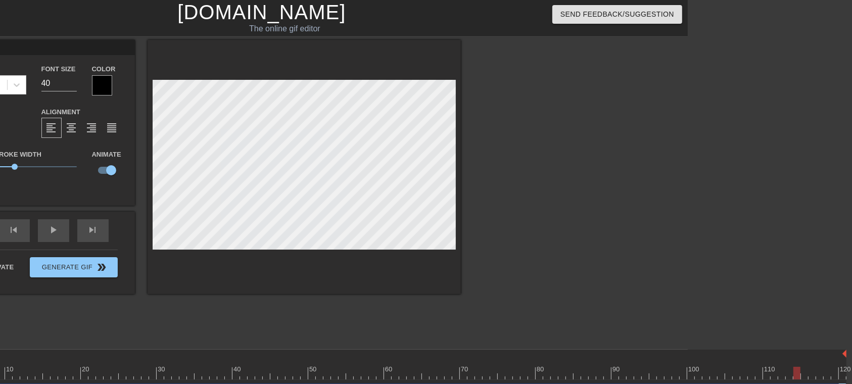
drag, startPoint x: 833, startPoint y: 373, endPoint x: 795, endPoint y: 372, distance: 37.9
click at [639, 288] on div at bounding box center [796, 373] width 7 height 13
type input "Virus🦠"
checkbox input "false"
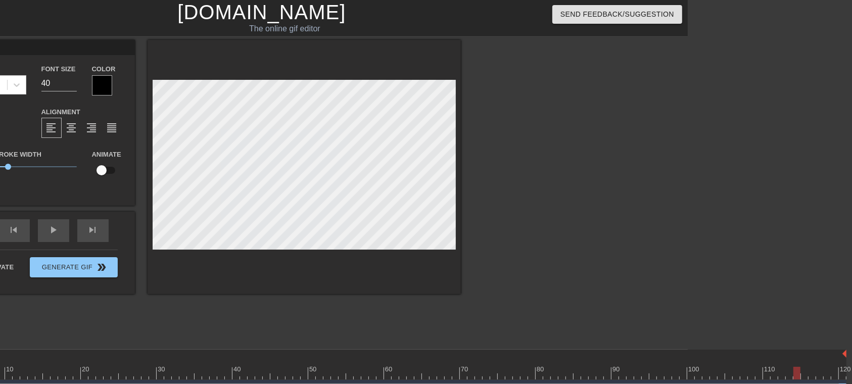
type input "40"
drag, startPoint x: 796, startPoint y: 372, endPoint x: 832, endPoint y: 376, distance: 36.1
click at [639, 288] on div at bounding box center [827, 373] width 7 height 13
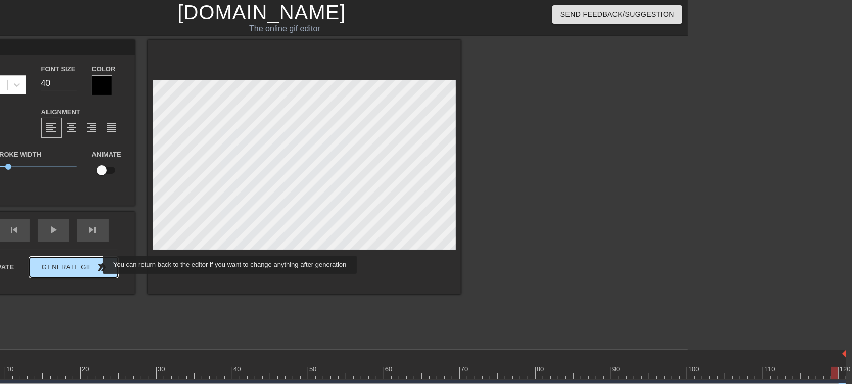
click at [95, 265] on div "Make Private Generate Gif double_arrow" at bounding box center [29, 270] width 177 height 40
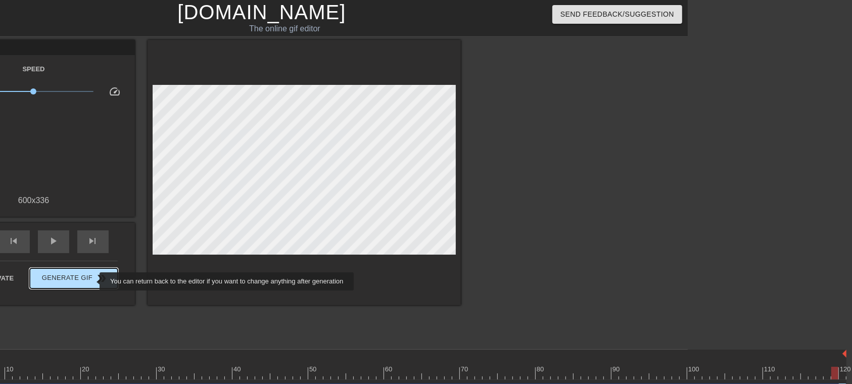
click at [93, 281] on span "Generate Gif double_arrow" at bounding box center [73, 278] width 79 height 12
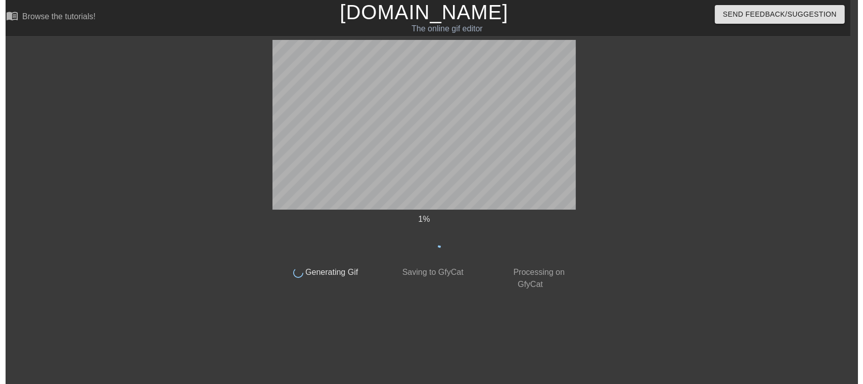
scroll to position [0, 8]
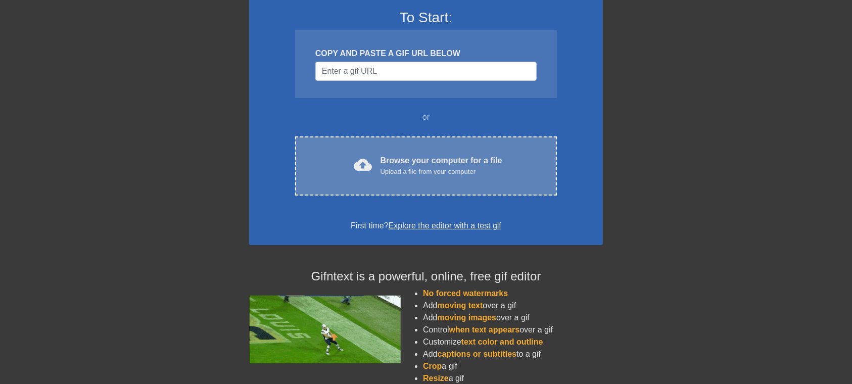
scroll to position [81, 0]
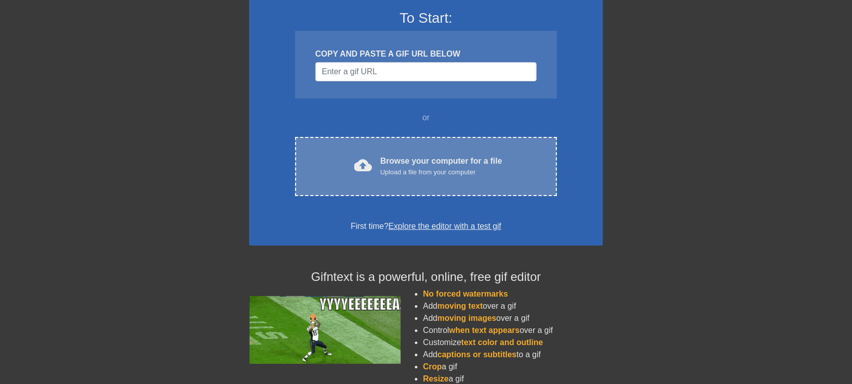
click at [410, 179] on div "cloud_upload Browse your computer for a file Upload a file from your computer C…" at bounding box center [426, 166] width 262 height 59
